Goal: Complete application form: Complete application form

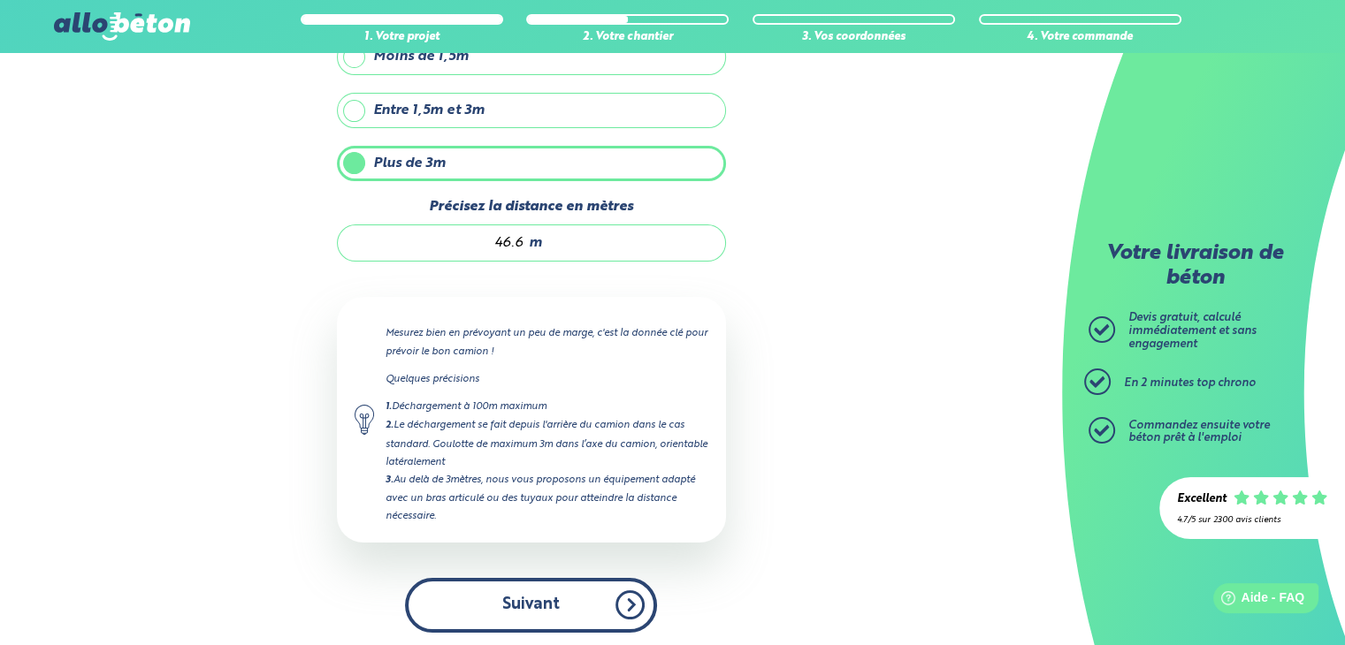
click at [539, 602] on button "Suivant" at bounding box center [531, 605] width 252 height 54
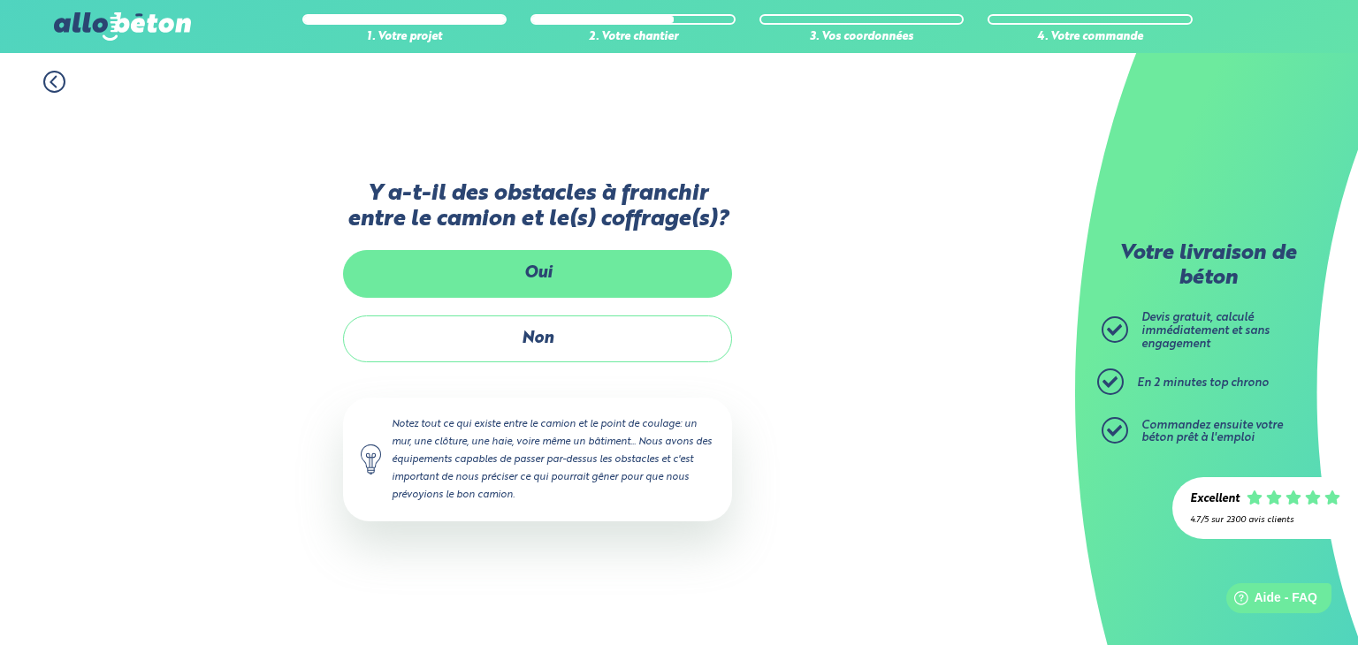
click at [542, 270] on label "Oui" at bounding box center [537, 273] width 389 height 47
click at [0, 0] on input "Oui" at bounding box center [0, 0] width 0 height 0
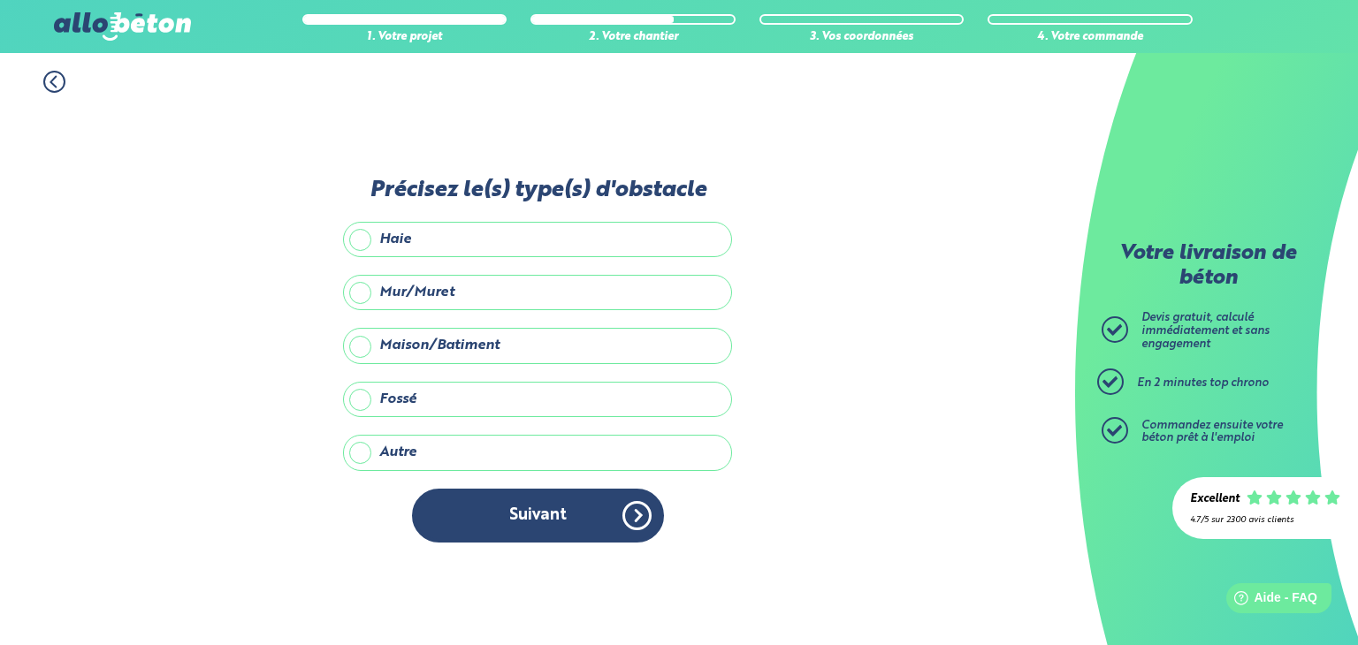
click at [366, 339] on label "Maison/Batiment" at bounding box center [537, 345] width 389 height 35
click at [0, 0] on input "Maison/Batiment" at bounding box center [0, 0] width 0 height 0
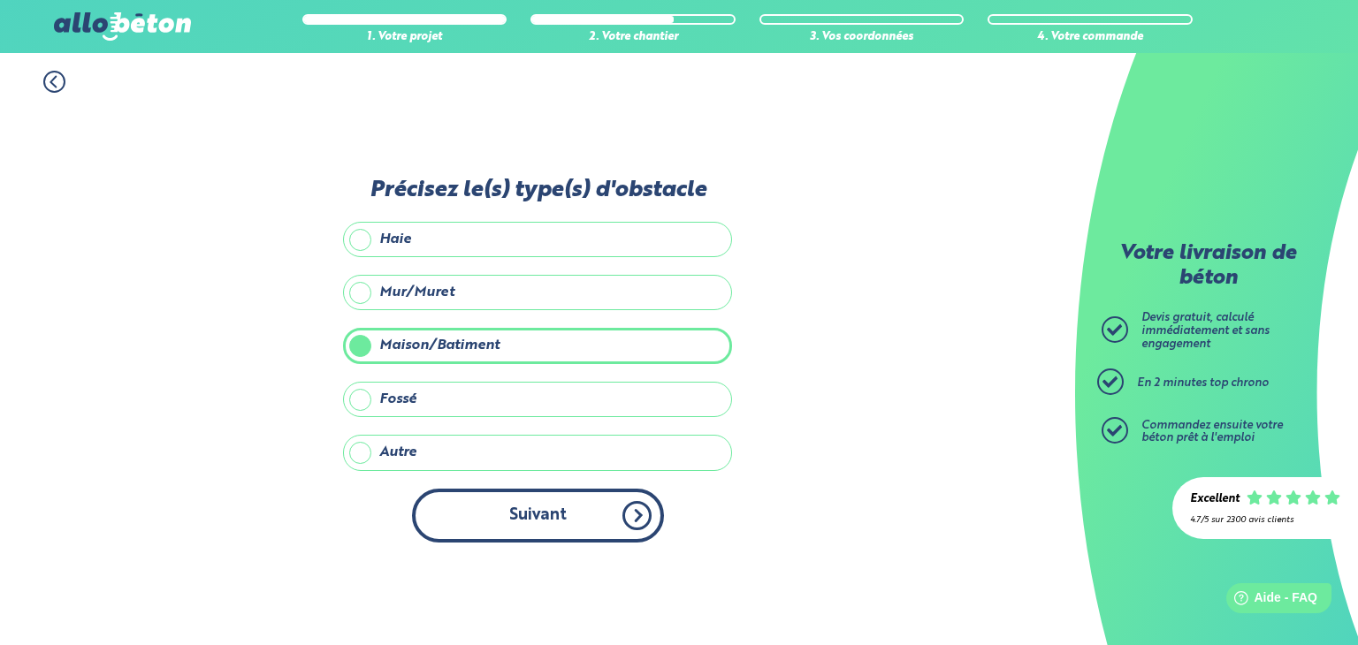
click at [569, 514] on button "Suivant" at bounding box center [538, 516] width 252 height 54
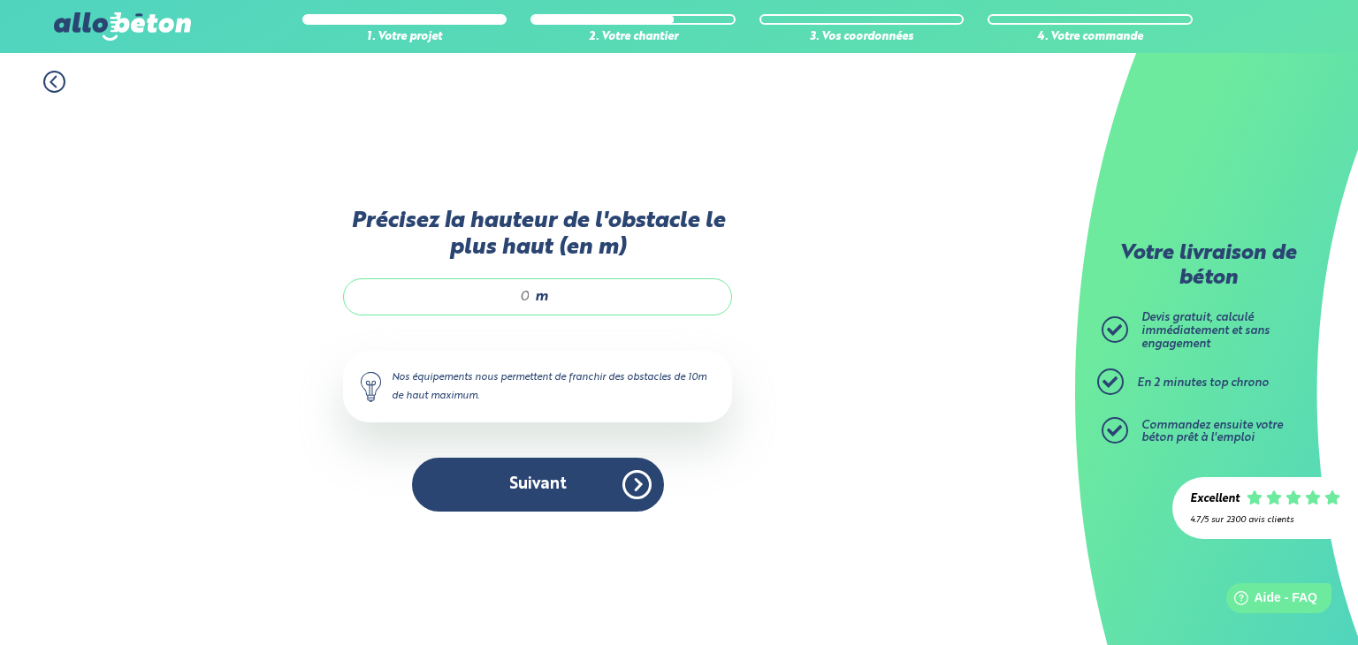
click at [527, 300] on input "Précisez la hauteur de l'obstacle le plus haut (en m)" at bounding box center [446, 297] width 169 height 18
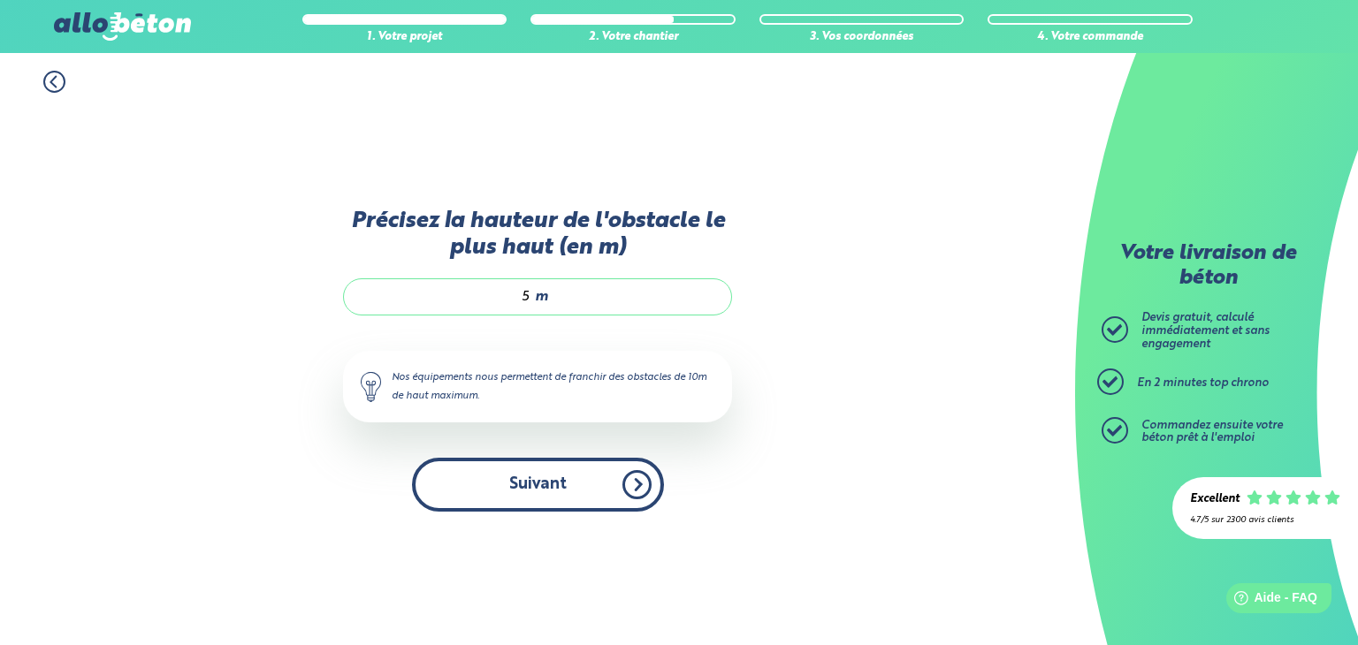
type input "5"
click at [569, 490] on button "Suivant" at bounding box center [538, 485] width 252 height 54
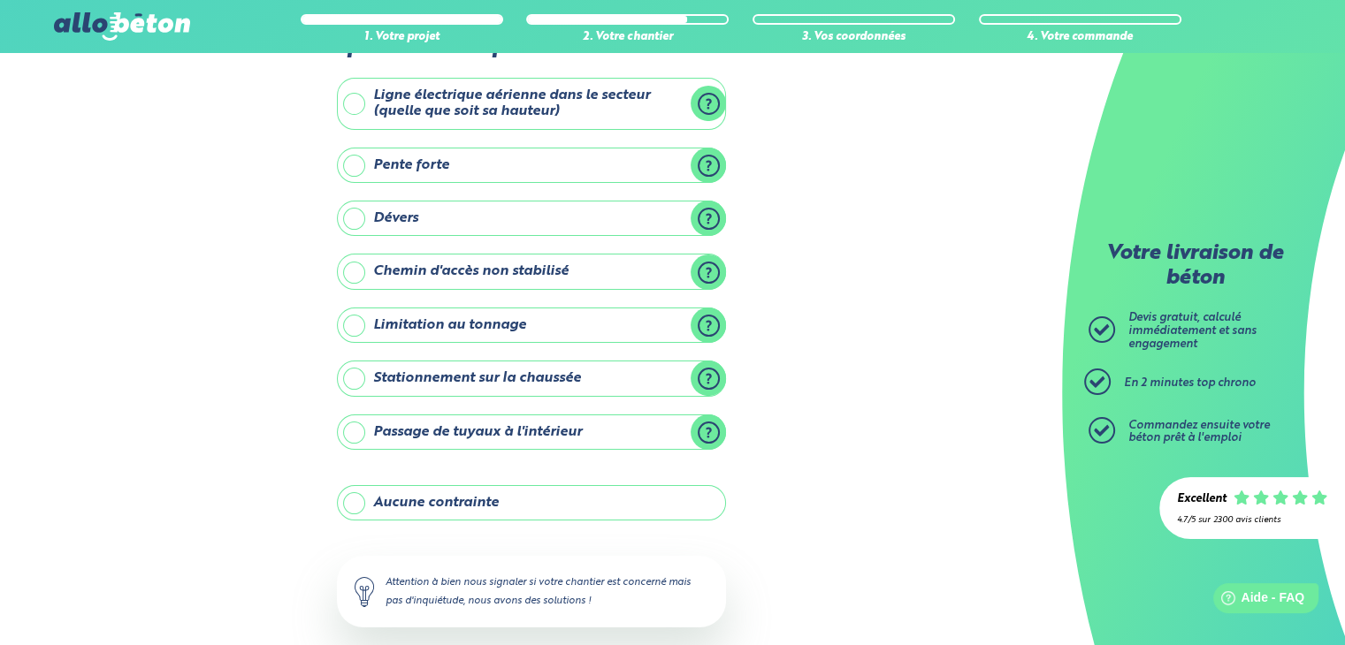
scroll to position [88, 0]
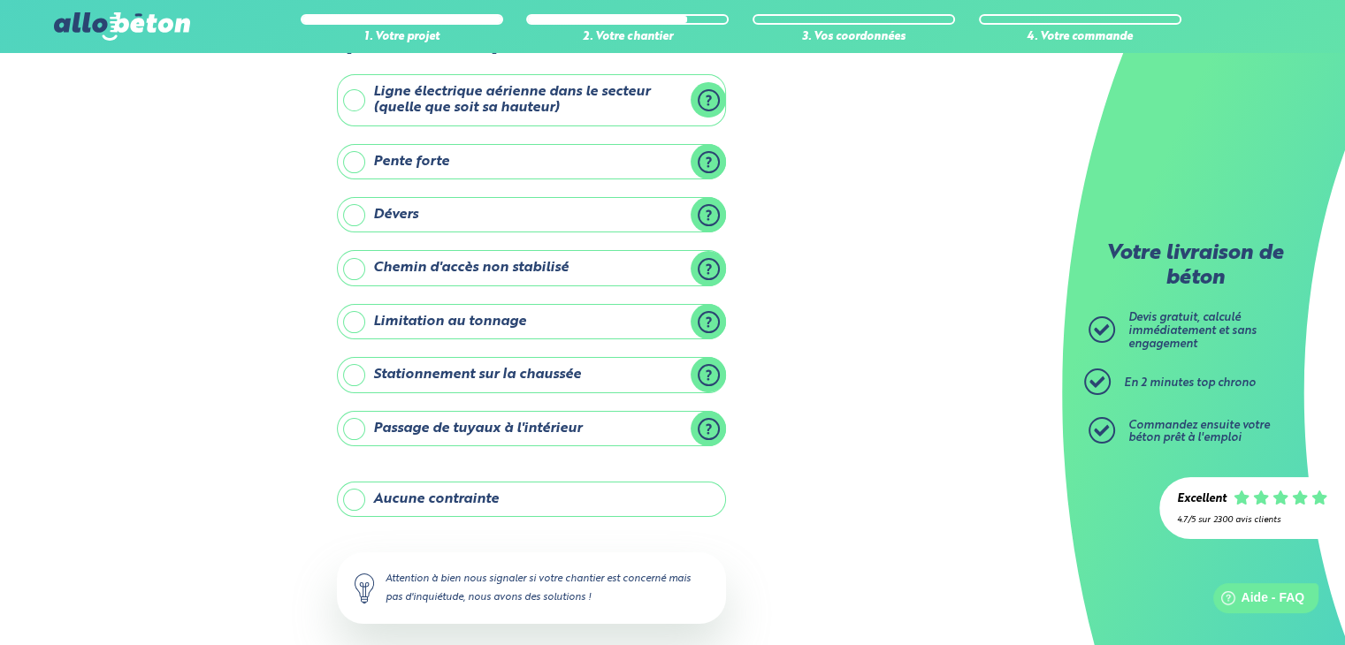
click at [720, 376] on label "Stationnement sur la chaussée" at bounding box center [531, 374] width 389 height 35
click at [0, 0] on input "Stationnement sur la chaussée" at bounding box center [0, 0] width 0 height 0
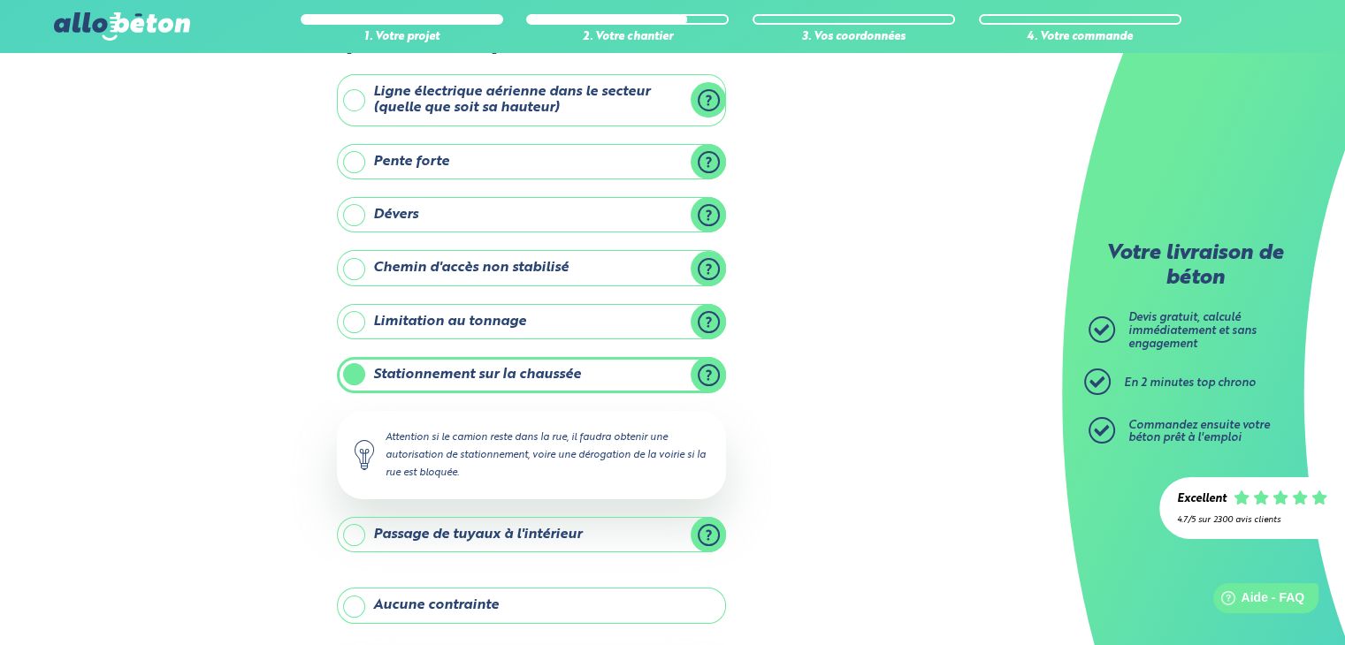
click at [721, 375] on label "Stationnement sur la chaussée" at bounding box center [531, 374] width 389 height 35
click at [0, 0] on input "Stationnement sur la chaussée" at bounding box center [0, 0] width 0 height 0
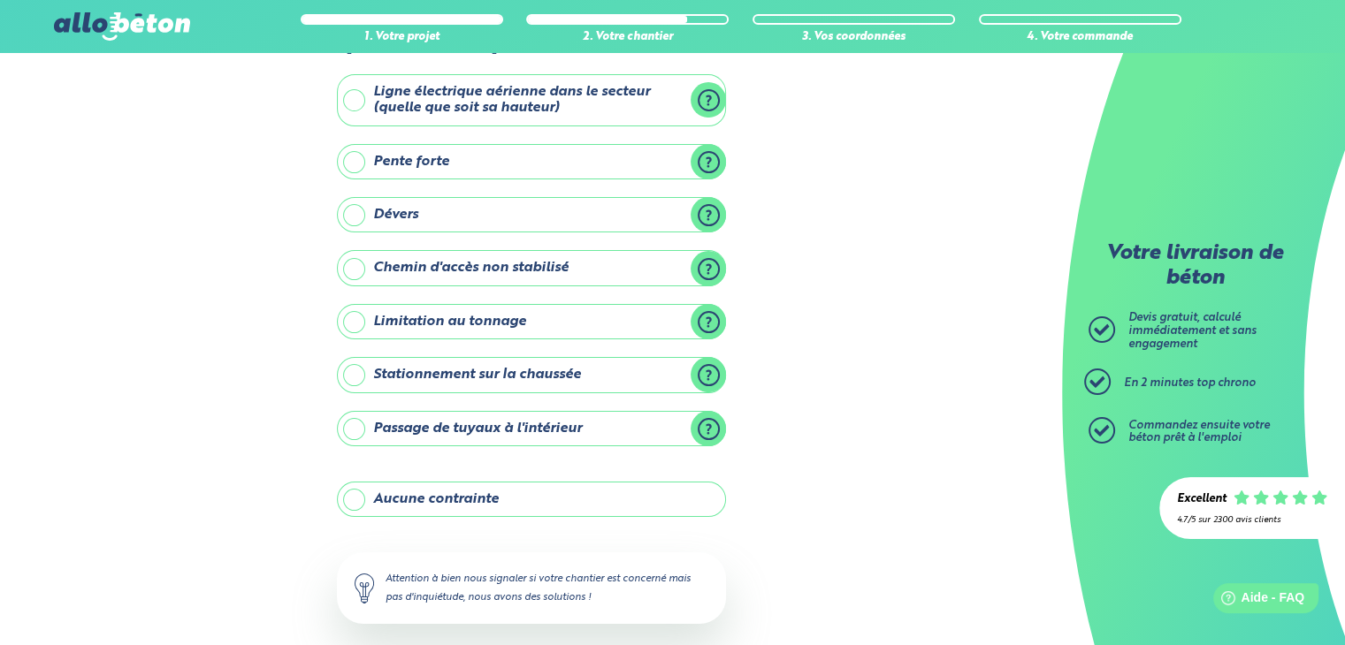
click at [361, 379] on label "Stationnement sur la chaussée" at bounding box center [531, 374] width 389 height 35
click at [0, 0] on input "Stationnement sur la chaussée" at bounding box center [0, 0] width 0 height 0
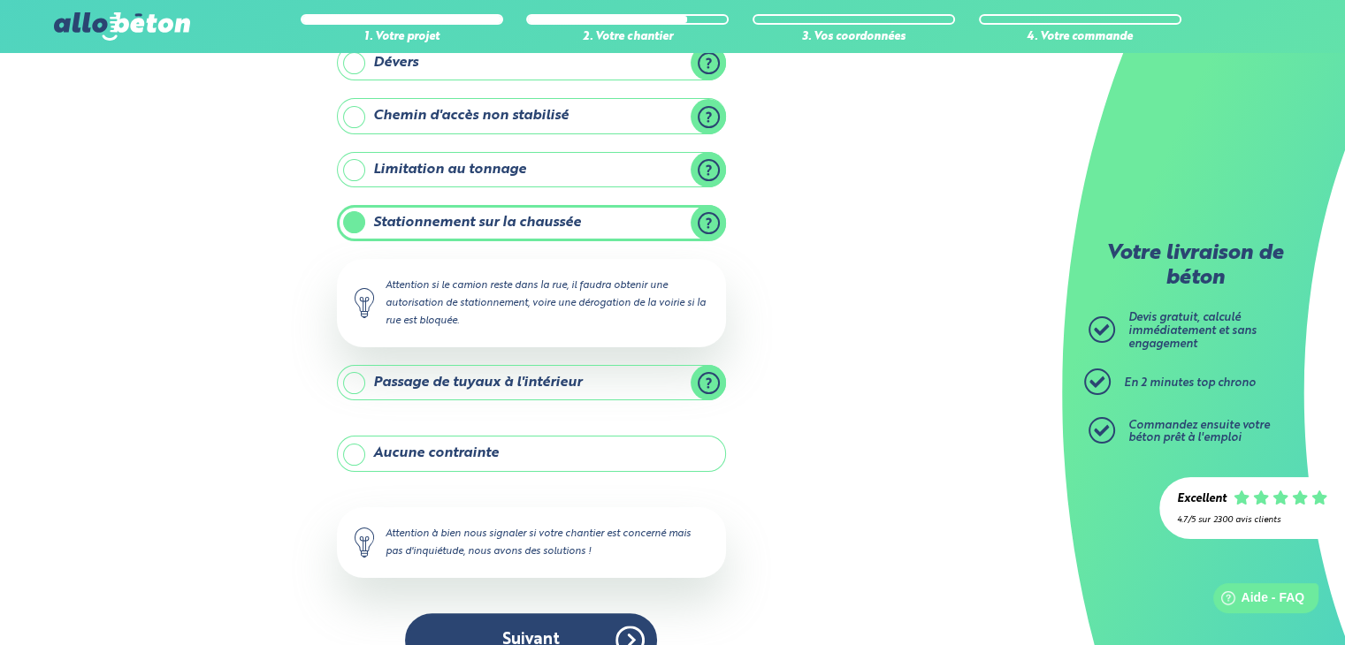
scroll to position [277, 0]
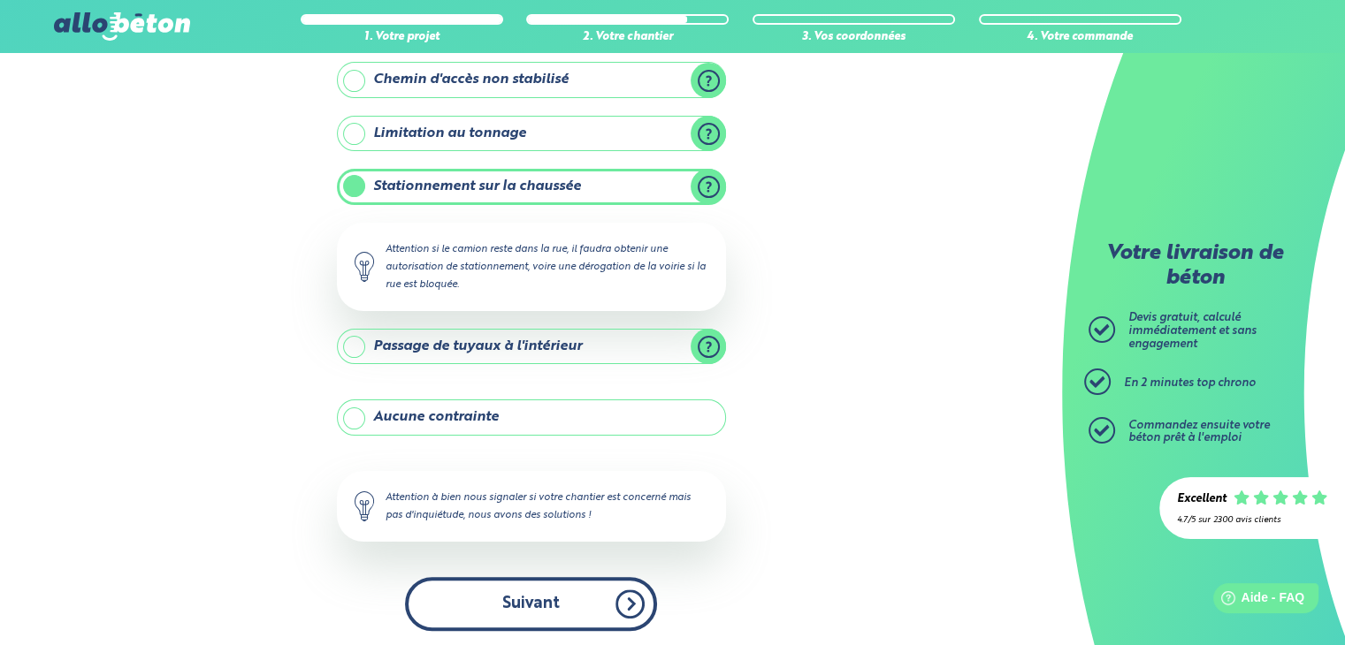
click at [566, 606] on button "Suivant" at bounding box center [531, 604] width 252 height 54
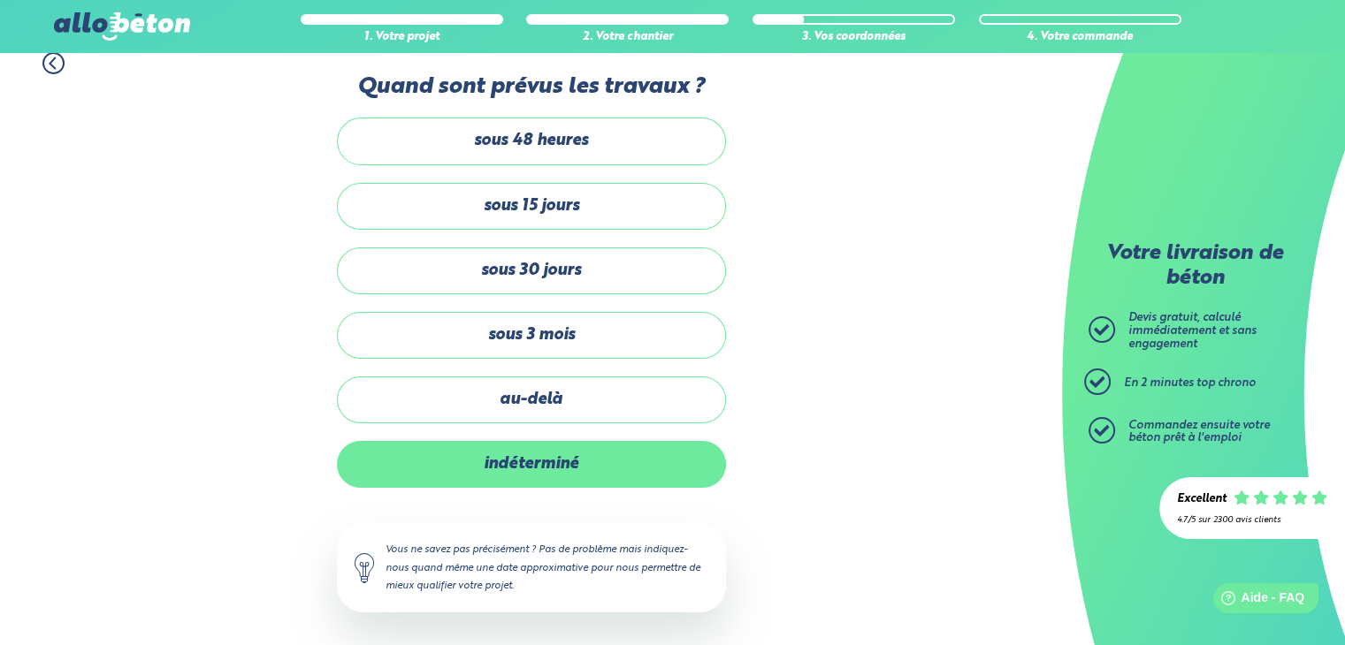
click at [567, 461] on label "indéterminé" at bounding box center [531, 464] width 389 height 47
click at [0, 0] on input "indéterminé" at bounding box center [0, 0] width 0 height 0
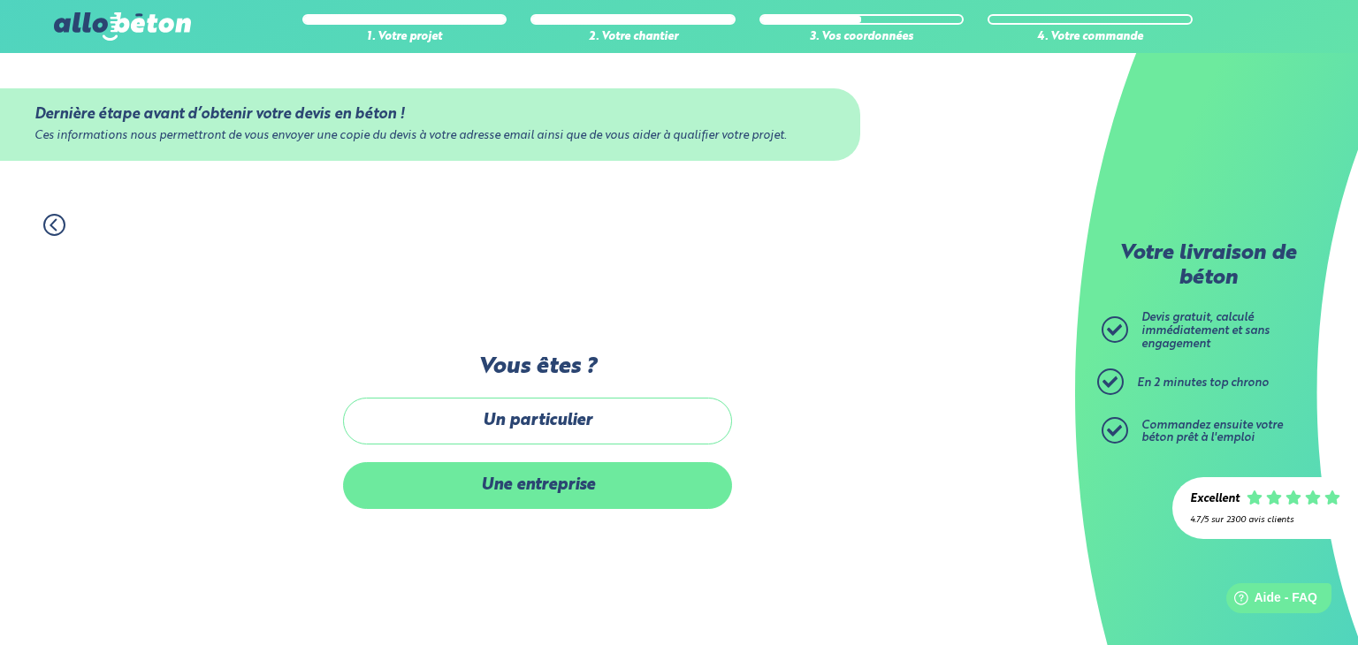
click at [548, 489] on label "Une entreprise" at bounding box center [537, 485] width 389 height 47
click at [0, 0] on input "Une entreprise" at bounding box center [0, 0] width 0 height 0
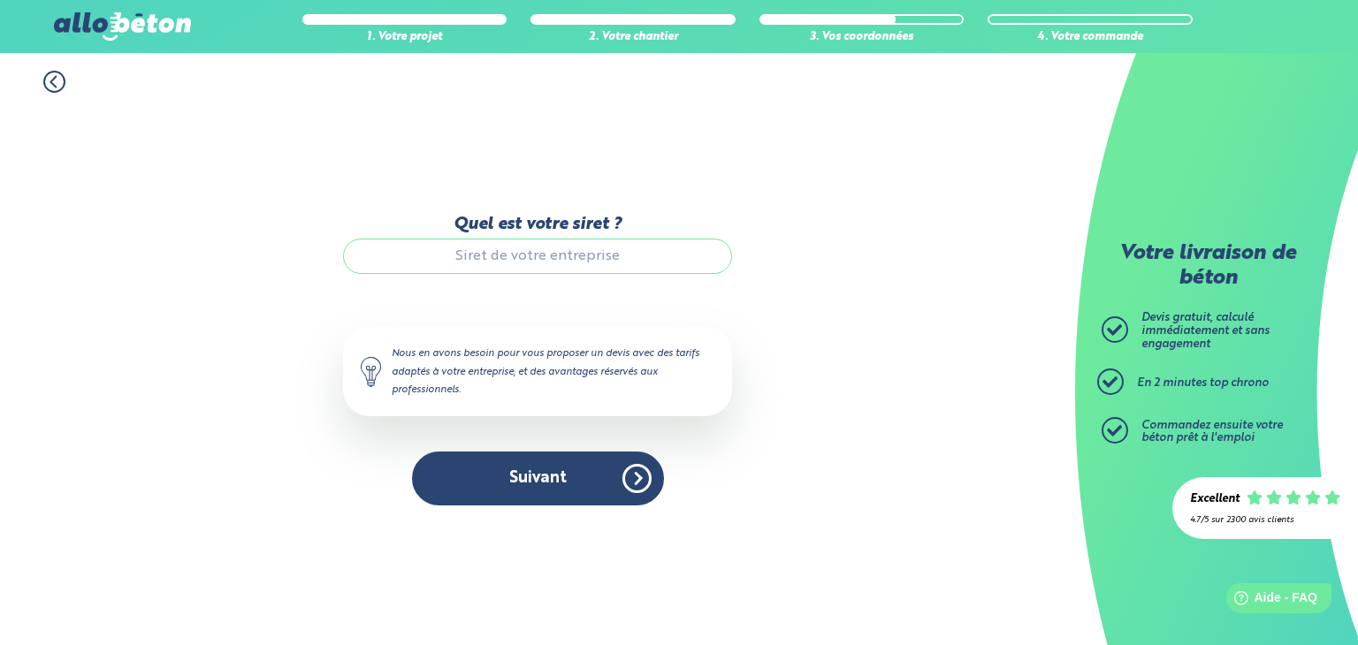
click at [538, 259] on input "Quel est votre siret ?" at bounding box center [537, 256] width 389 height 35
click at [773, 262] on div "1. Votre projet 2. Votre chantier 3. Vos coordonnées 4. Votre commande Quel est…" at bounding box center [537, 349] width 1075 height 592
click at [513, 270] on input "Quel est votre siret ?" at bounding box center [537, 256] width 389 height 35
paste input "89825228300012"
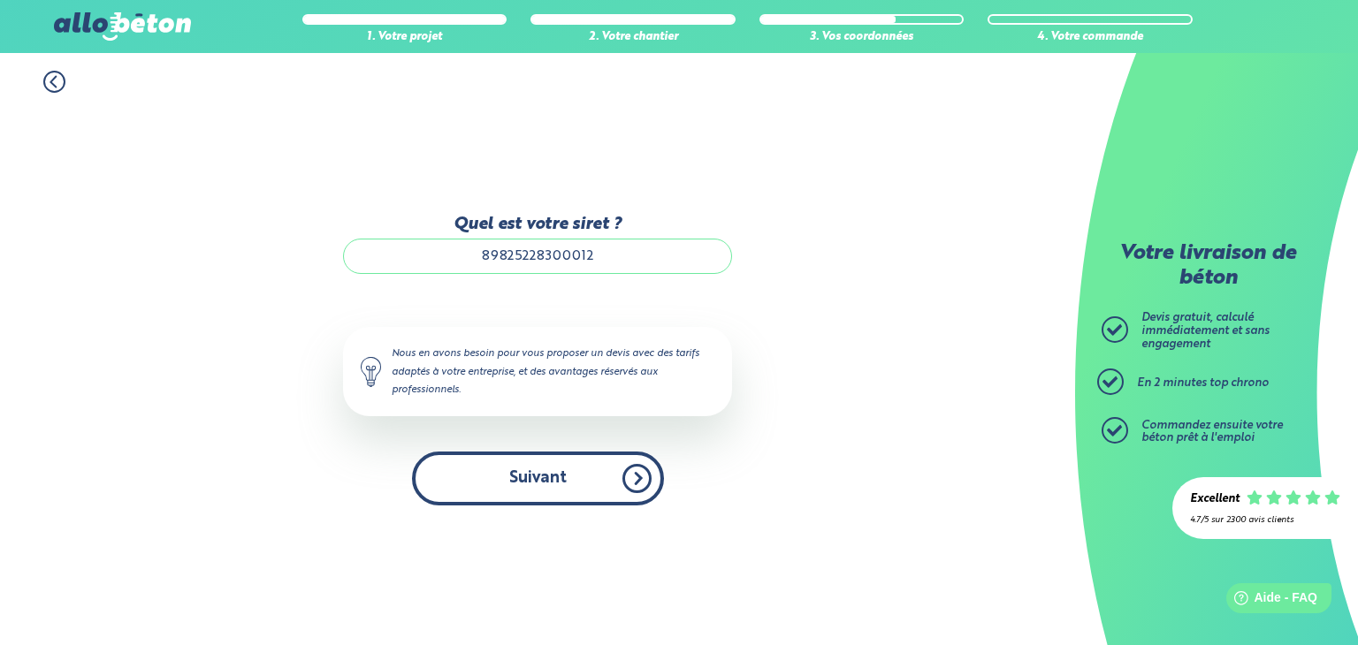
type input "89825228300012"
click at [541, 476] on button "Suivant" at bounding box center [538, 479] width 252 height 54
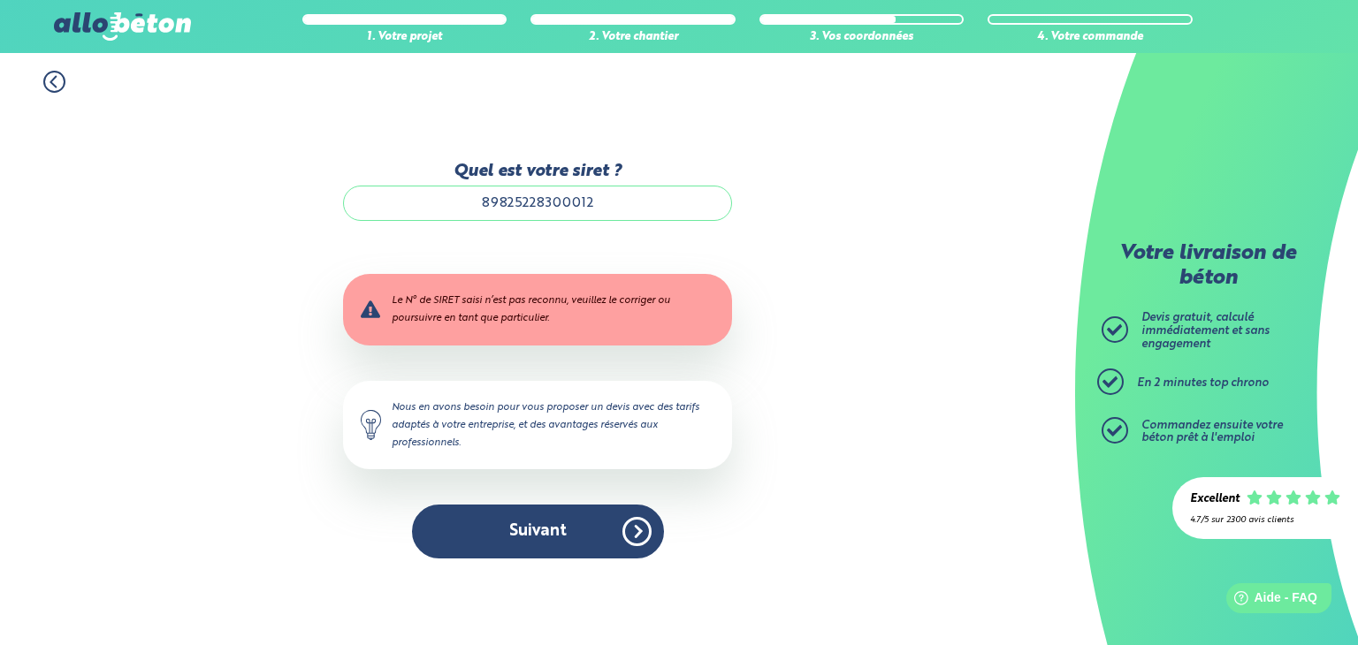
drag, startPoint x: 604, startPoint y: 205, endPoint x: 421, endPoint y: 202, distance: 183.0
click at [392, 204] on input "89825228300012" at bounding box center [537, 203] width 389 height 35
paste input "89825228300012"
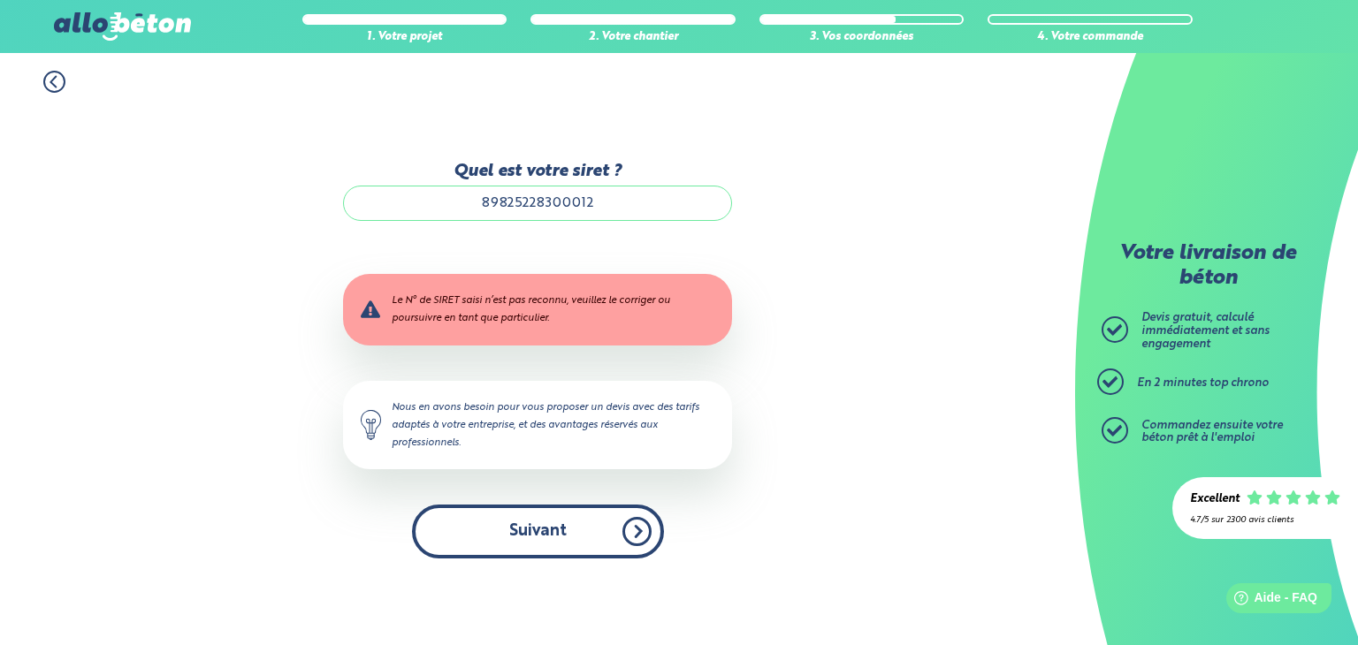
click at [541, 535] on button "Suivant" at bounding box center [538, 532] width 252 height 54
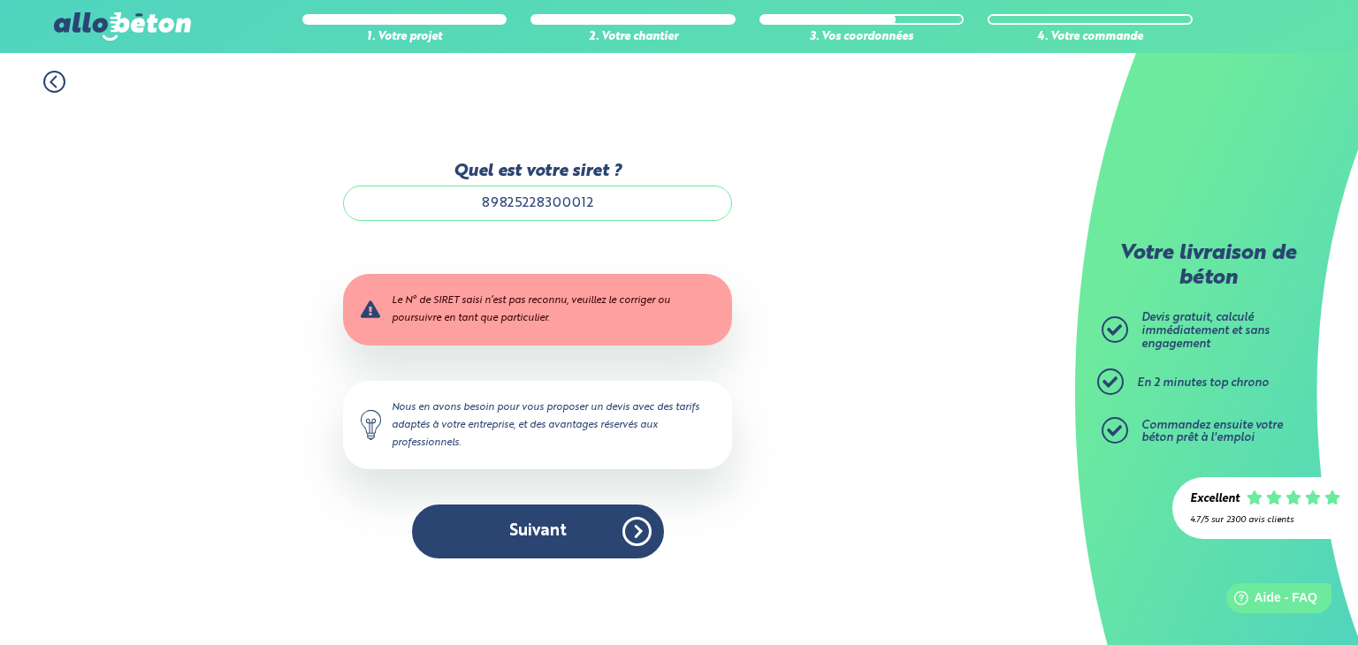
click at [628, 202] on input "89825228300012" at bounding box center [537, 203] width 389 height 35
click at [938, 323] on div "1. Votre projet 2. Votre chantier 3. Vos coordonnées 4. Votre commande Quel est…" at bounding box center [537, 349] width 1075 height 592
click at [505, 207] on input "89825228300012" at bounding box center [537, 203] width 389 height 35
click at [528, 209] on input "898 25228300012" at bounding box center [537, 203] width 389 height 35
click at [559, 205] on input "898 252 28300012" at bounding box center [537, 203] width 389 height 35
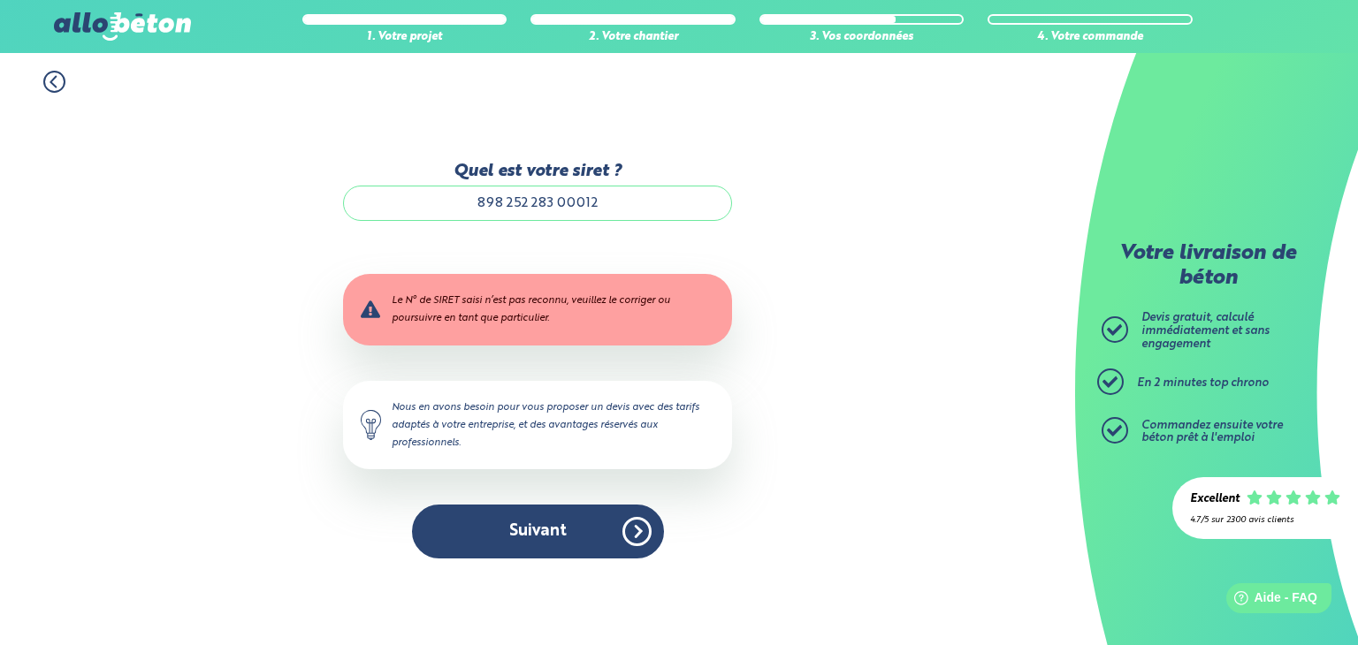
click at [822, 294] on div "1. Votre projet 2. Votre chantier 3. Vos coordonnées 4. Votre commande Quel est…" at bounding box center [537, 349] width 1075 height 592
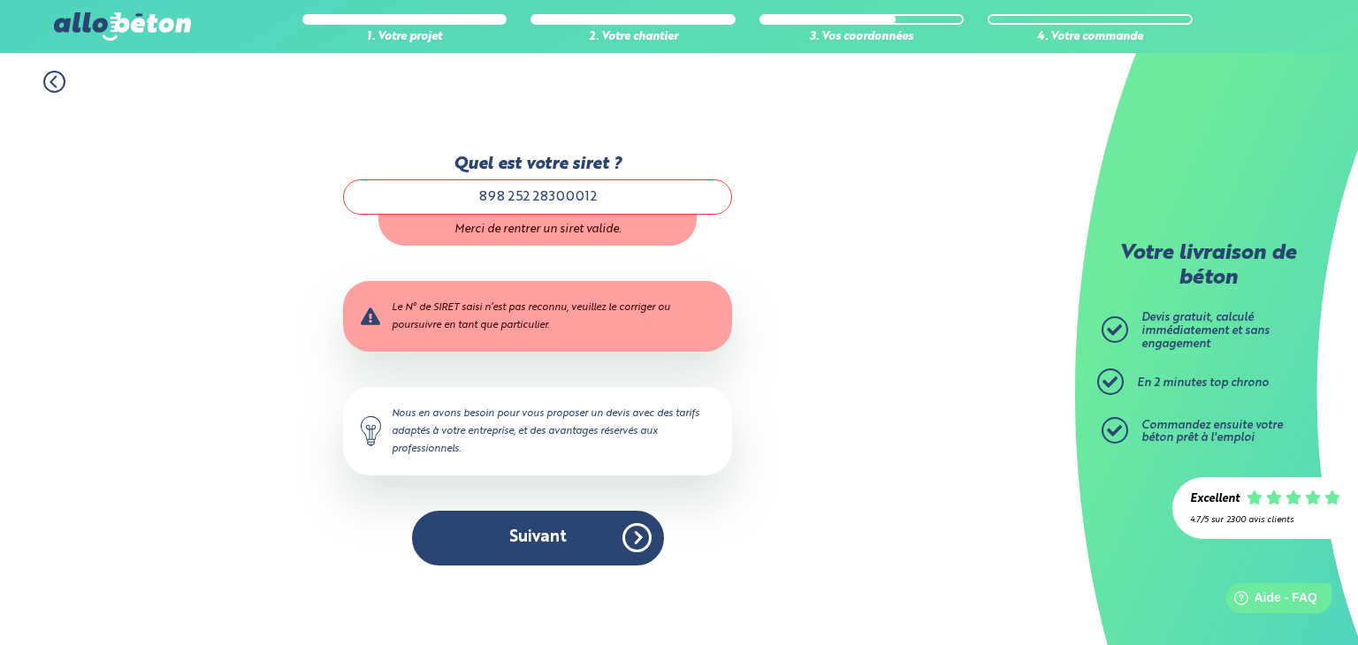
click at [530, 194] on input "898 252 28300012" at bounding box center [537, 196] width 389 height 35
click at [511, 196] on input "898 25228300012" at bounding box center [537, 196] width 389 height 35
click at [787, 267] on div "1. Votre projet 2. Votre chantier 3. Vos coordonnées 4. Votre commande Quel est…" at bounding box center [537, 349] width 1075 height 592
type input "8985228300012"
click at [749, 497] on div "1. Votre projet 2. Votre chantier 3. Vos coordonnées 4. Votre commande Quel est…" at bounding box center [537, 349] width 1075 height 592
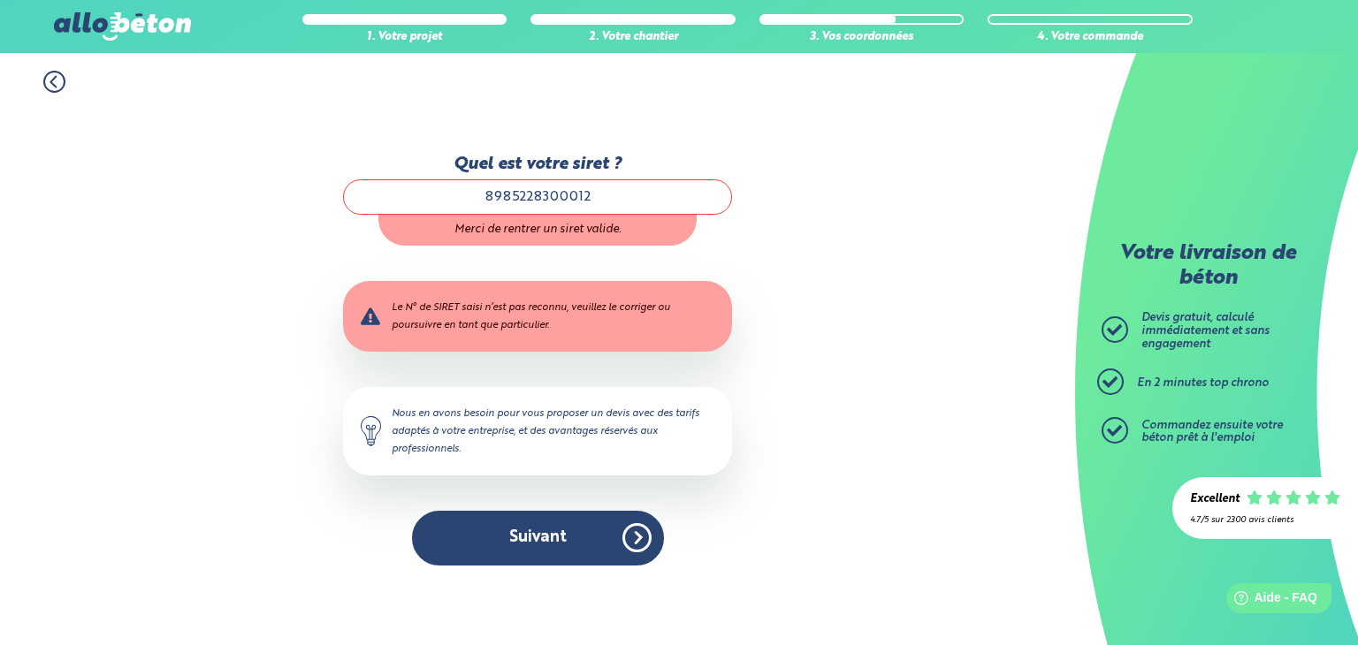
click at [53, 82] on icon at bounding box center [54, 82] width 22 height 22
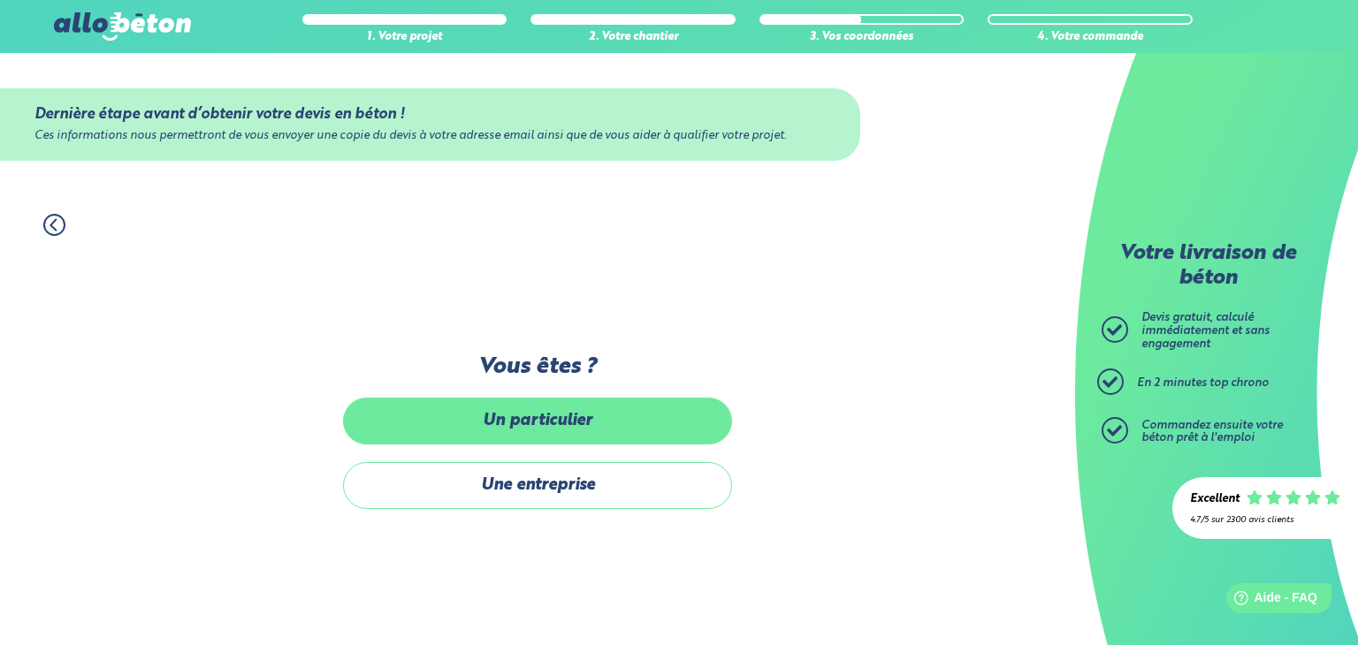
click at [555, 419] on label "Un particulier" at bounding box center [537, 421] width 389 height 47
click at [0, 0] on input "Un particulier" at bounding box center [0, 0] width 0 height 0
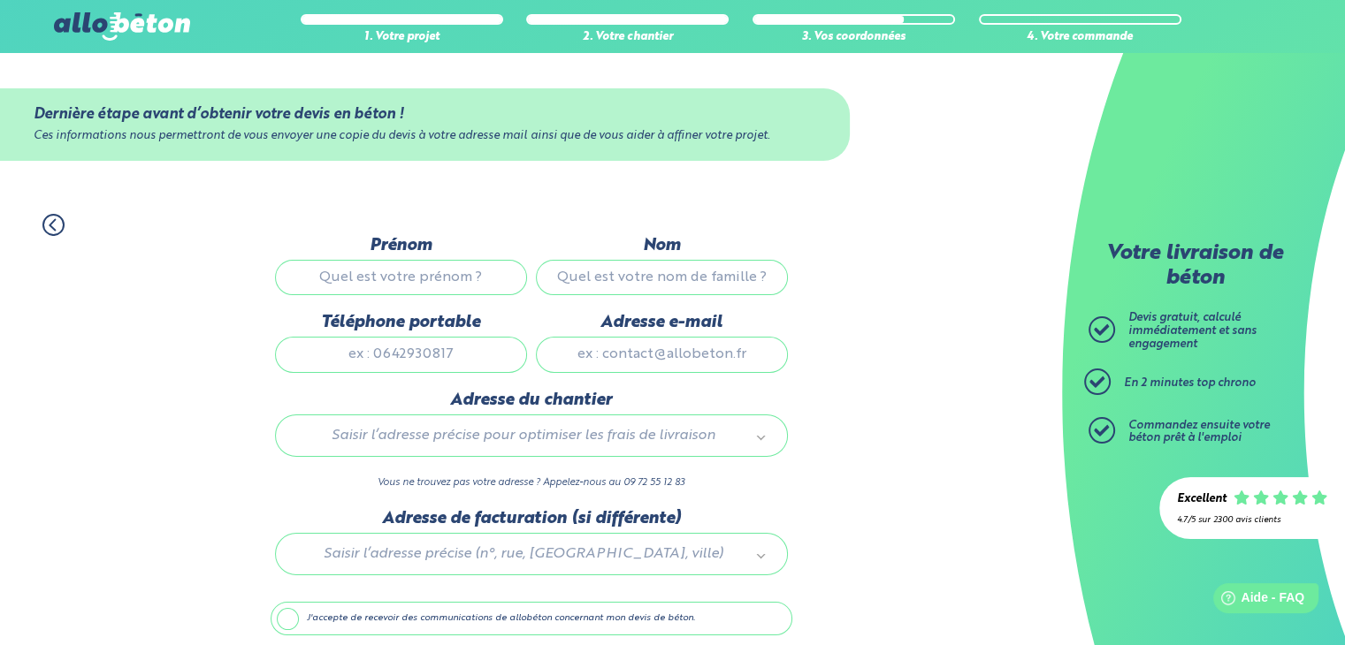
click at [388, 274] on input "Prénom" at bounding box center [401, 277] width 252 height 35
type input "C"
type input "[PERSON_NAME]"
type input "CAMERA"
type input "0771008450"
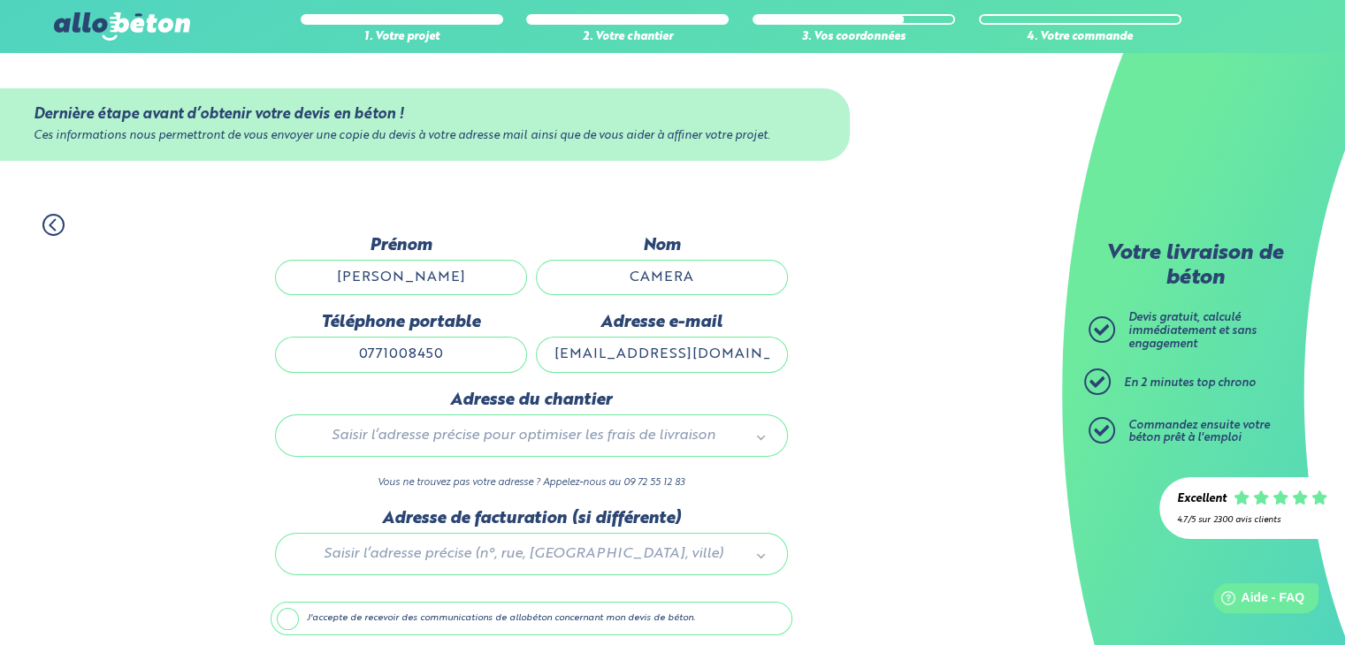
type input "[EMAIL_ADDRESS][DOMAIN_NAME]"
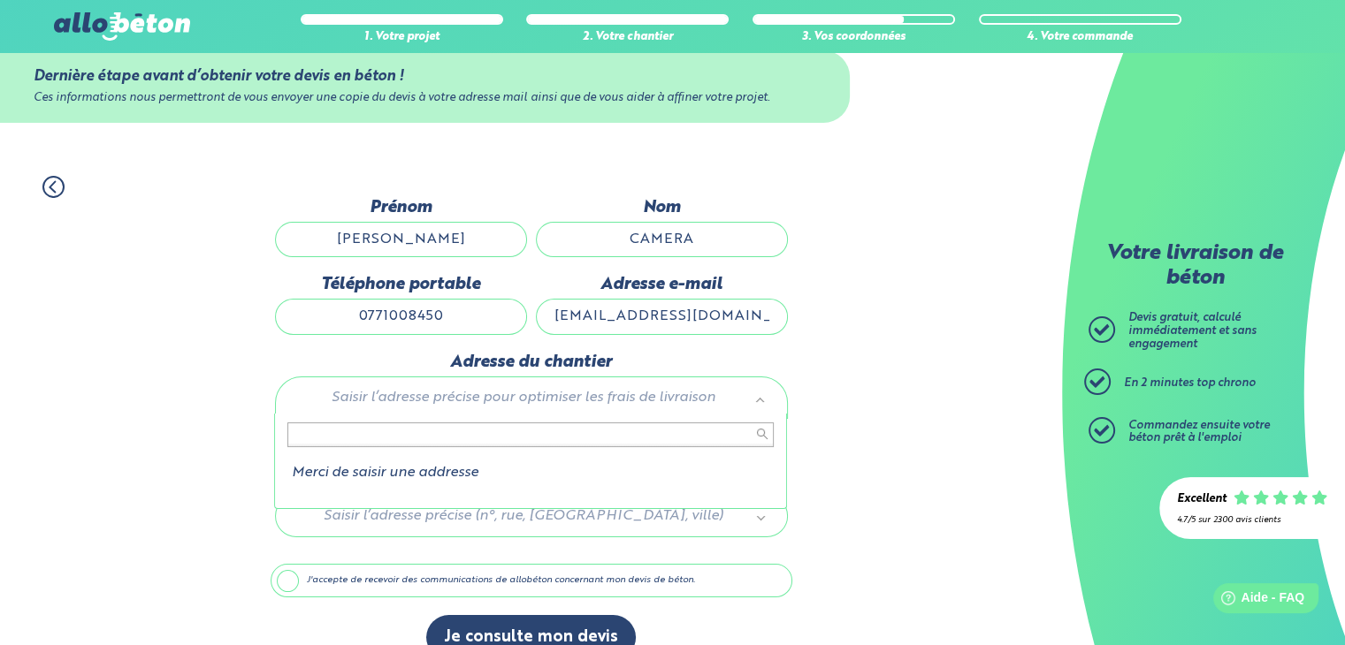
scroll to position [69, 0]
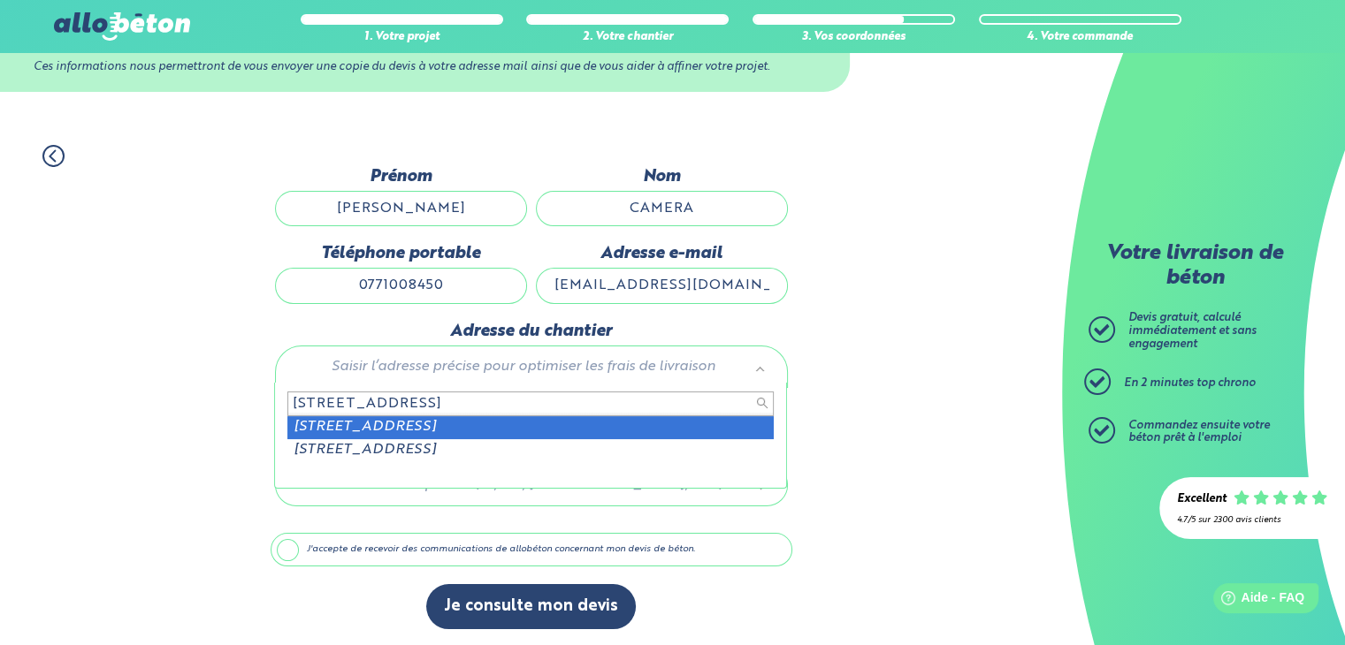
type input "[STREET_ADDRESS]"
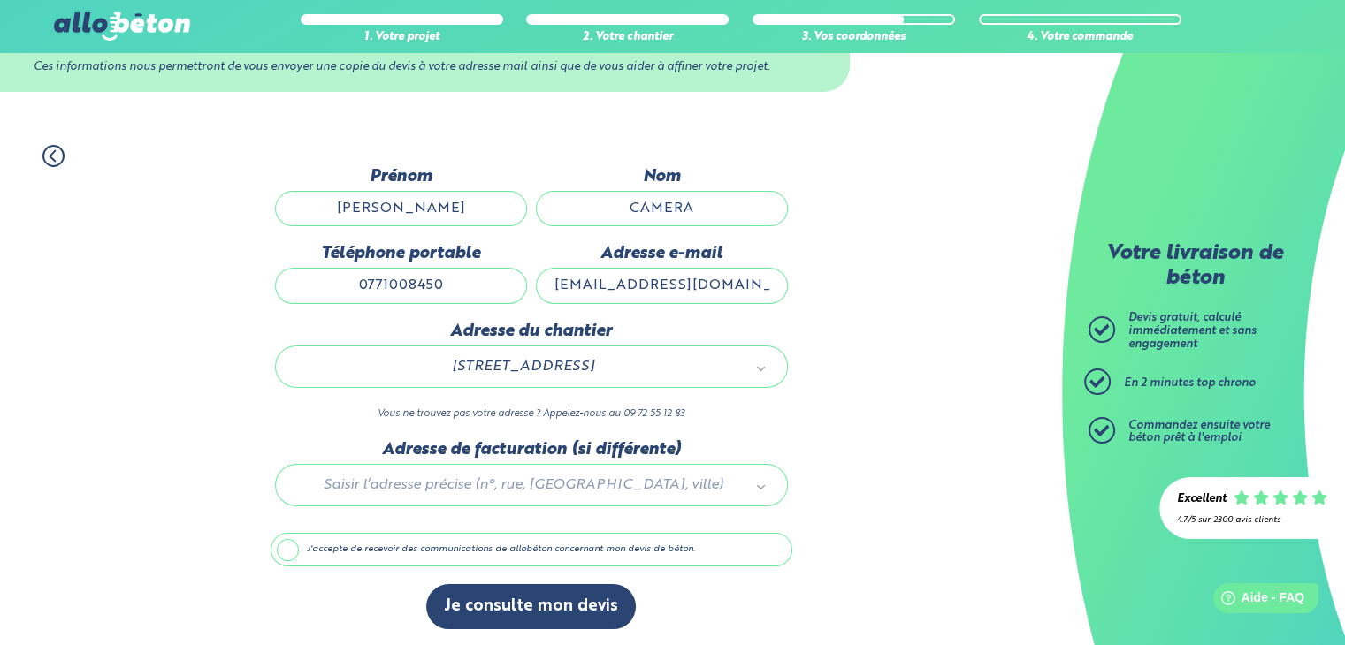
click at [294, 546] on label "J'accepte de recevoir des communications de allobéton concernant mon devis de b…" at bounding box center [531, 550] width 522 height 34
click at [0, 0] on input "J'accepte de recevoir des communications de allobéton concernant mon devis de b…" at bounding box center [0, 0] width 0 height 0
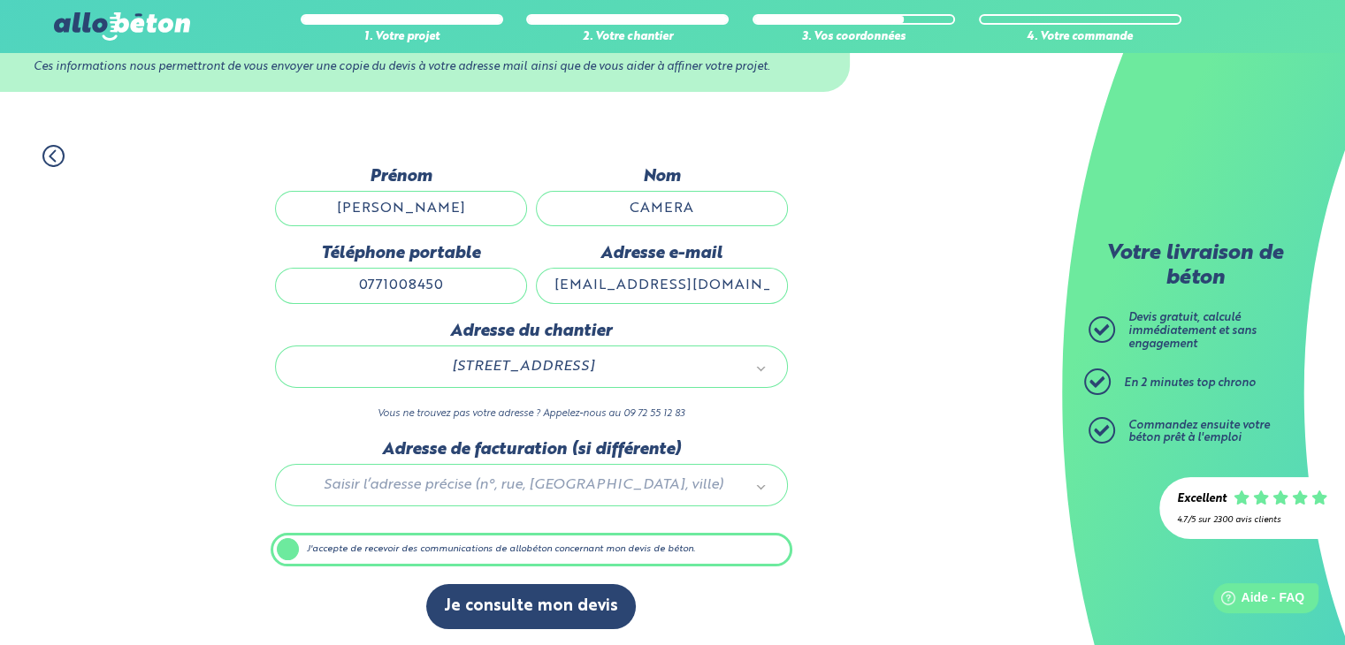
scroll to position [68, 0]
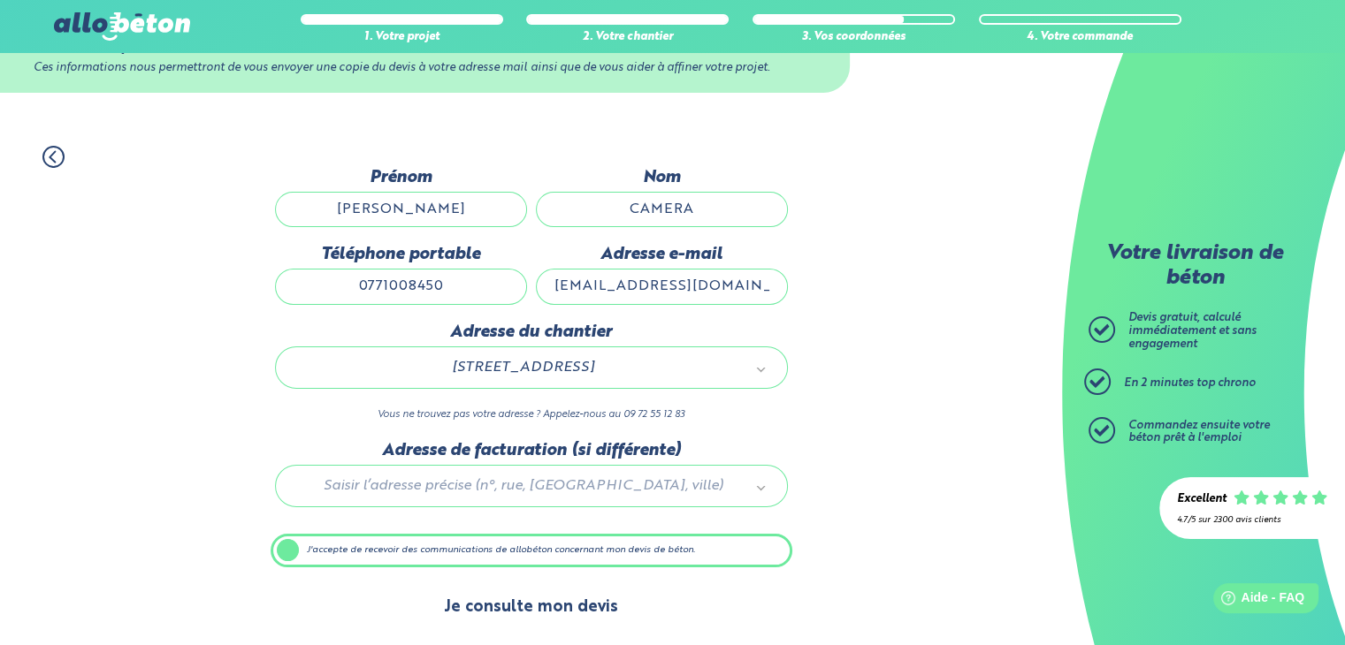
click at [573, 602] on button "Je consulte mon devis" at bounding box center [531, 607] width 210 height 45
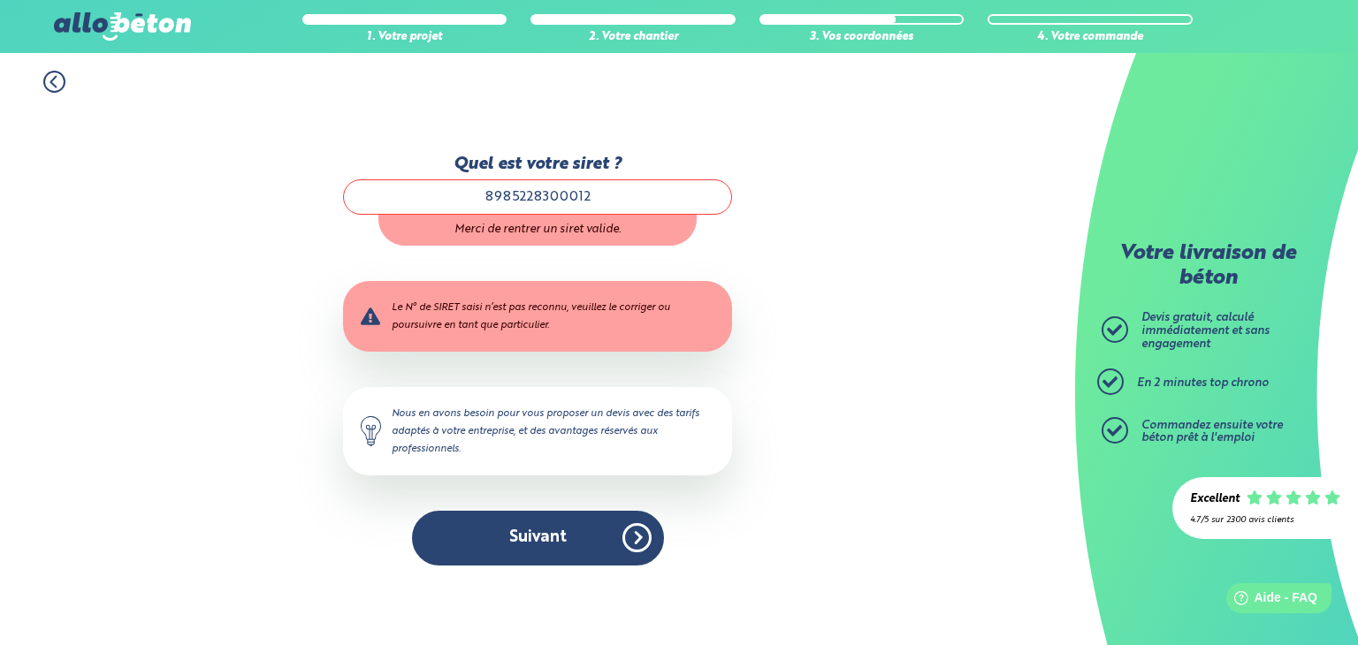
drag, startPoint x: 613, startPoint y: 191, endPoint x: 201, endPoint y: 179, distance: 413.0
click at [335, 189] on div "1. Votre projet 2. Votre chantier 3. Vos coordonnées 4. Votre commande Quel est…" at bounding box center [537, 349] width 1075 height 592
click at [815, 450] on div "1. Votre projet 2. Votre chantier 3. Vos coordonnées 4. Votre commande Quel est…" at bounding box center [537, 349] width 1075 height 592
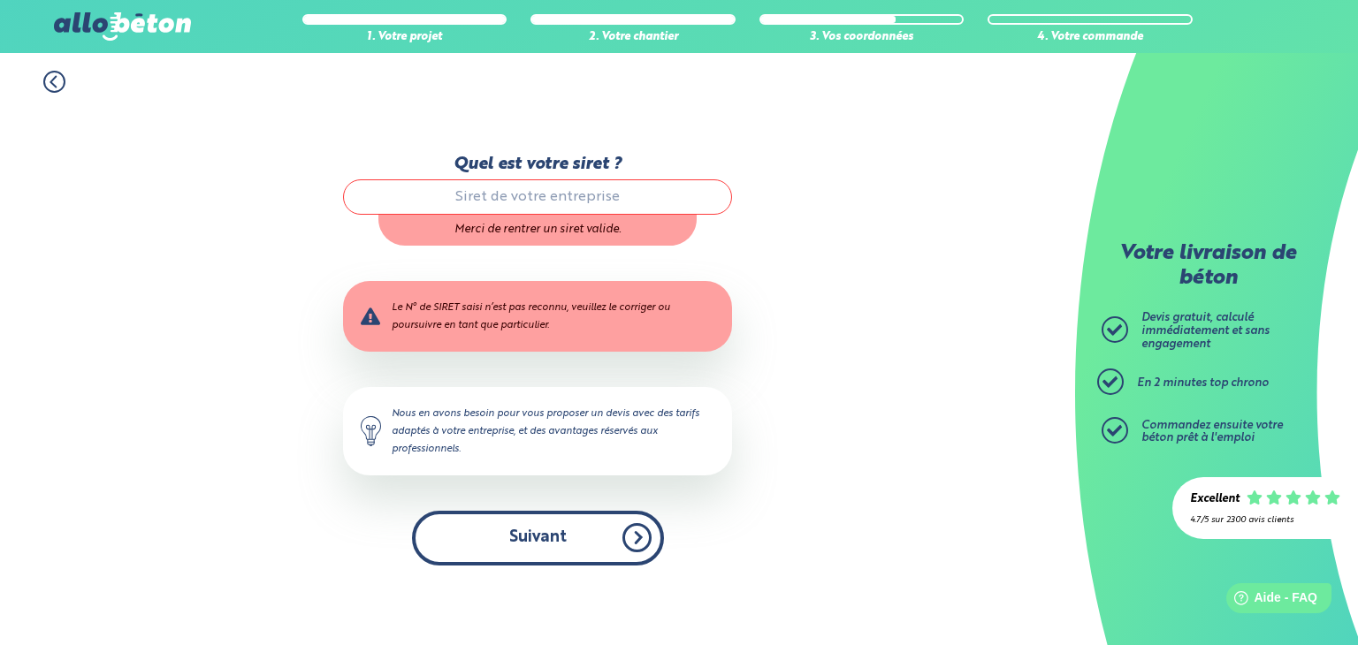
click at [509, 544] on button "Suivant" at bounding box center [538, 538] width 252 height 54
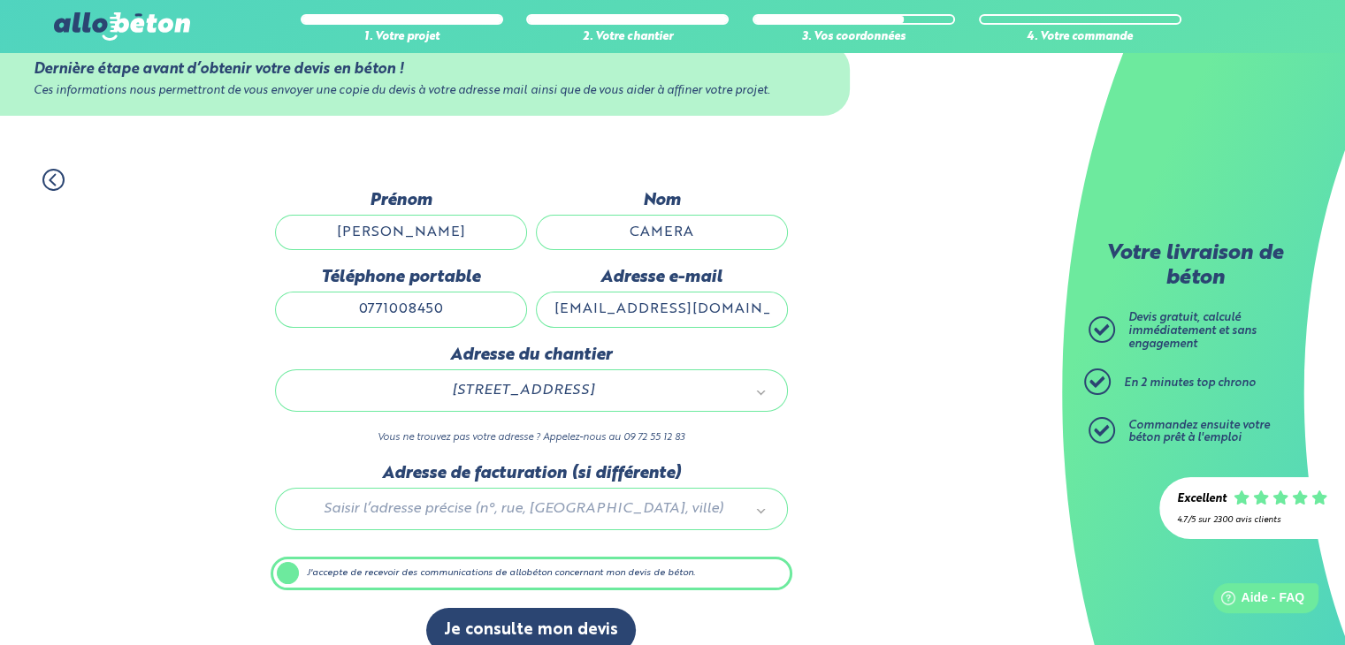
scroll to position [68, 0]
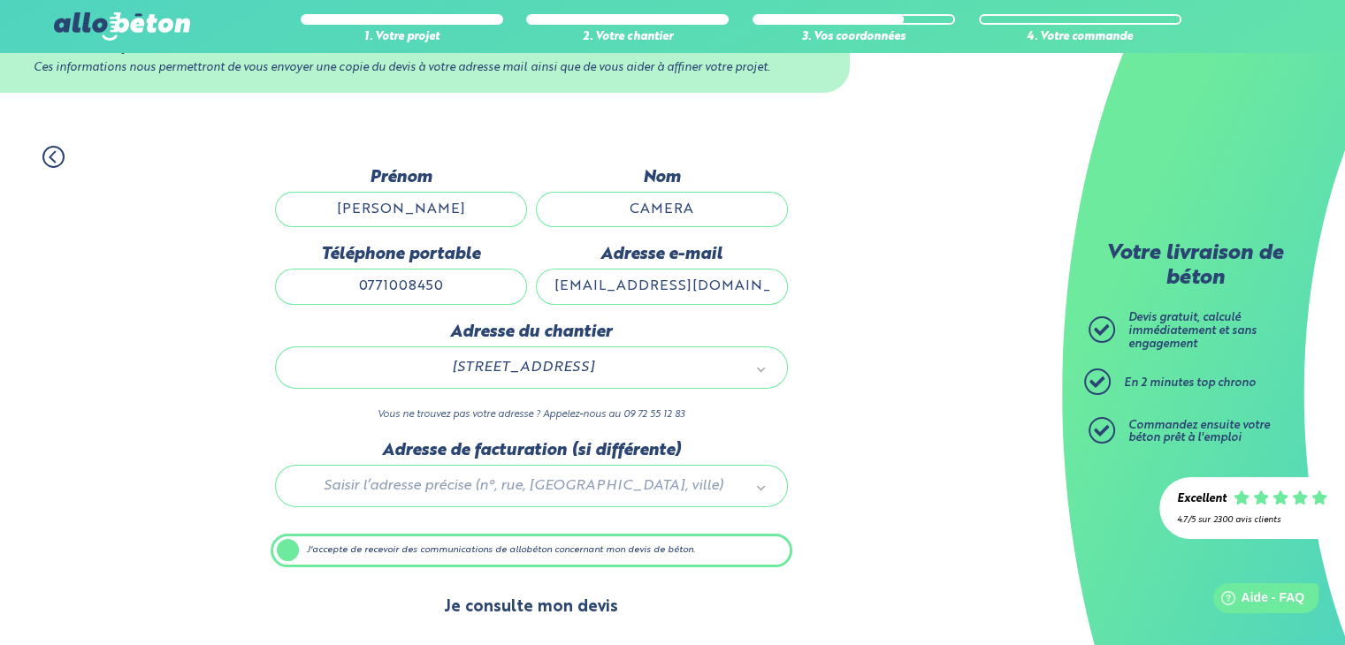
click at [536, 599] on button "Je consulte mon devis" at bounding box center [531, 607] width 210 height 45
